Goal: Task Accomplishment & Management: Manage account settings

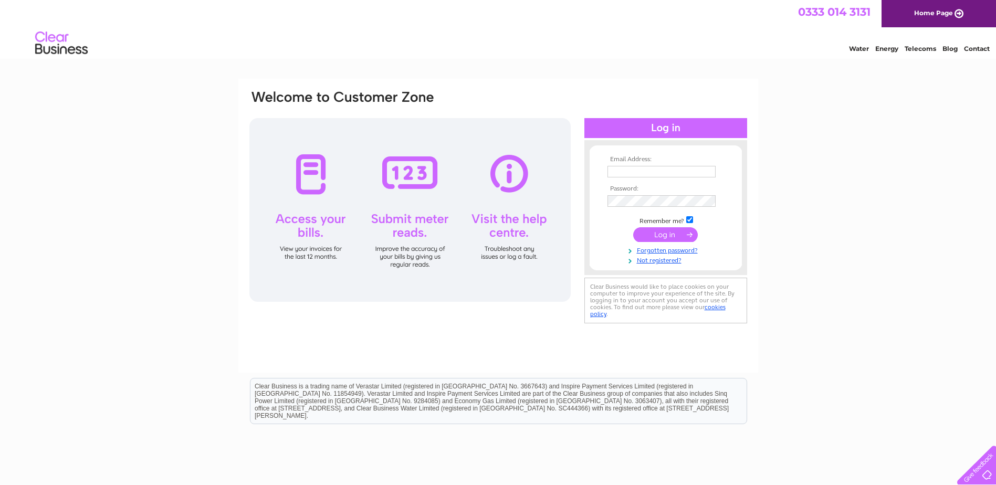
click at [623, 172] on input "text" at bounding box center [661, 172] width 108 height 12
type input "info@craignathrofarms.com"
click at [651, 243] on td at bounding box center [666, 235] width 122 height 20
click at [652, 237] on input "submit" at bounding box center [665, 234] width 65 height 15
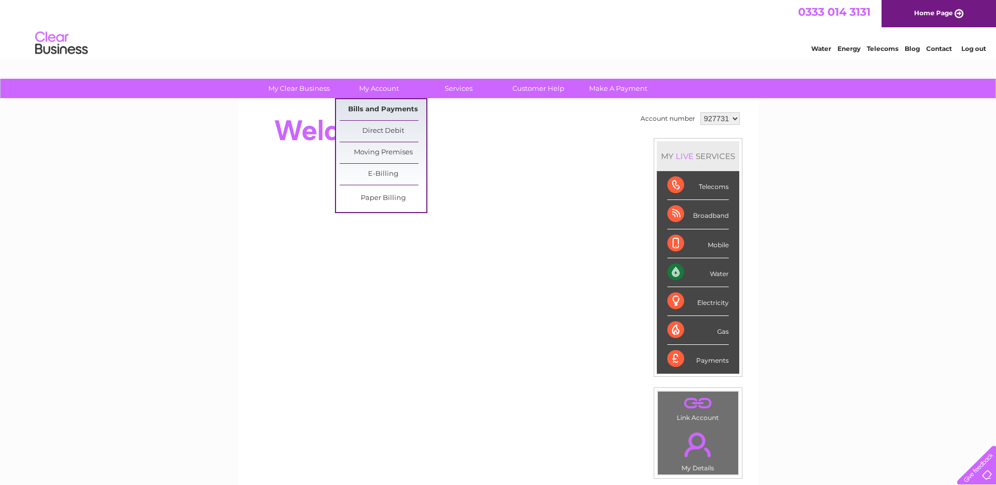
click at [378, 108] on link "Bills and Payments" at bounding box center [383, 109] width 87 height 21
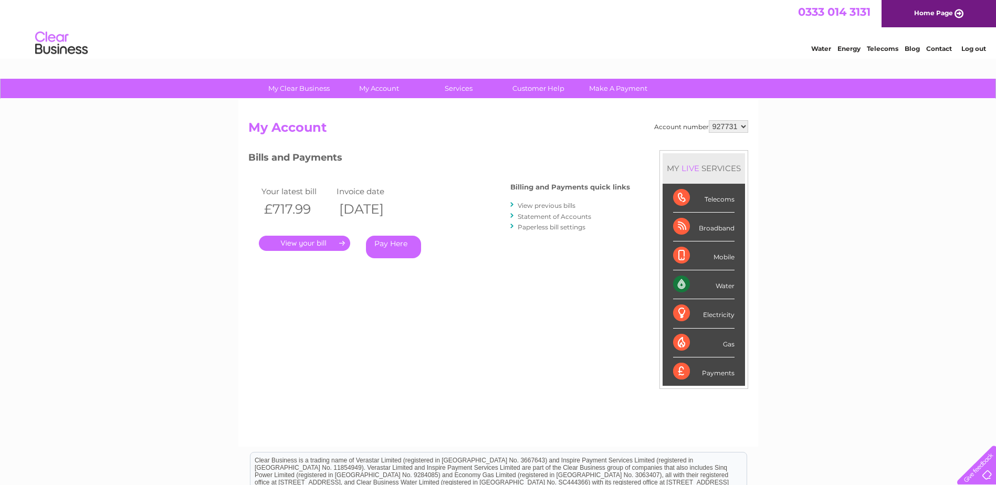
click at [310, 243] on link "." at bounding box center [304, 243] width 91 height 15
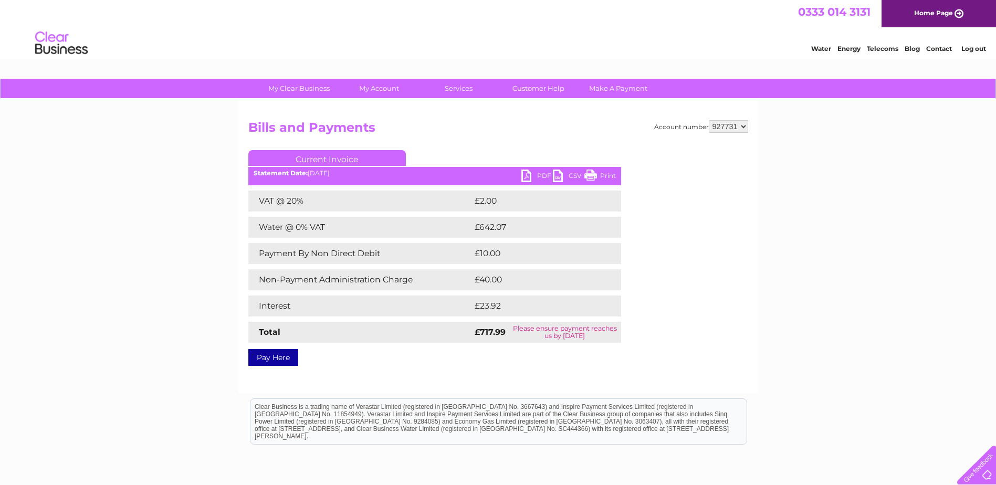
click at [539, 171] on link "PDF" at bounding box center [537, 177] width 32 height 15
click at [963, 47] on link "Log out" at bounding box center [973, 49] width 25 height 8
